Goal: Check status

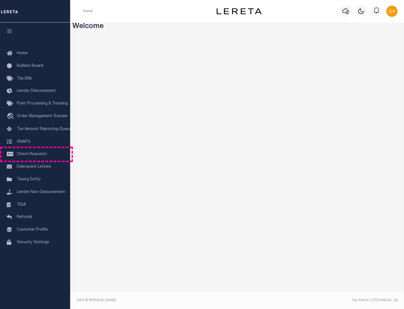
click at [35, 154] on span "Check Requests" at bounding box center [32, 154] width 30 height 4
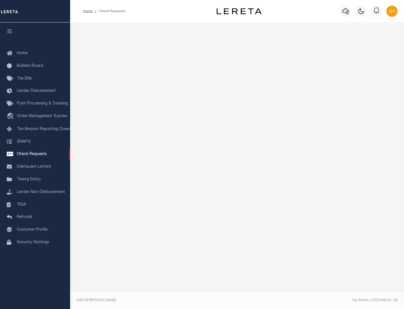
select select "50"
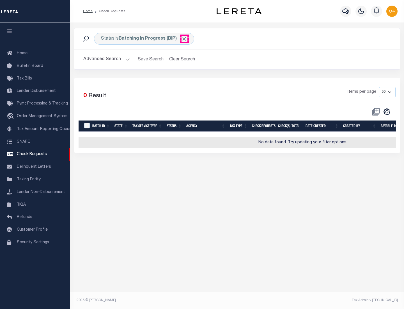
click at [184, 39] on span "Click to Remove" at bounding box center [184, 39] width 6 height 6
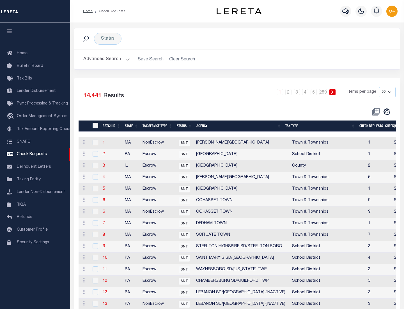
scroll to position [271, 0]
